Goal: Information Seeking & Learning: Learn about a topic

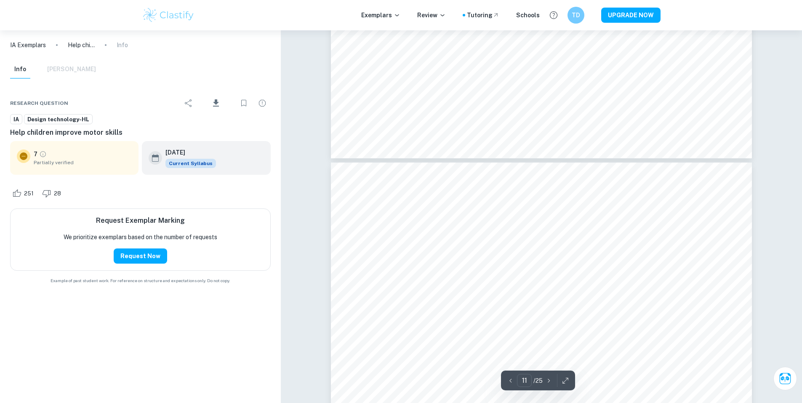
scroll to position [6740, 0]
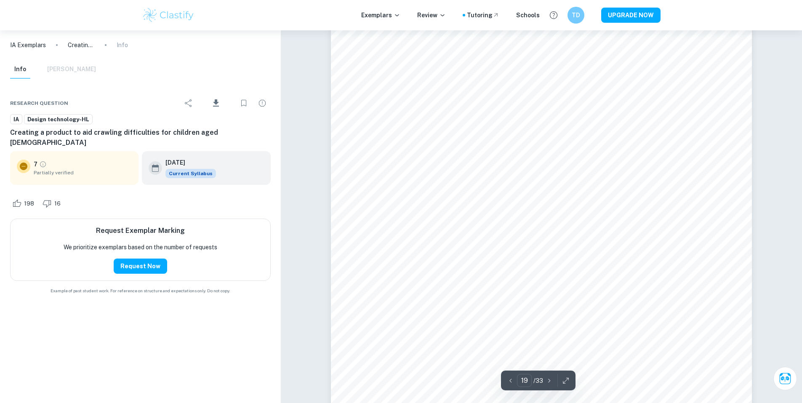
scroll to position [11289, 0]
